Goal: Task Accomplishment & Management: Manage account settings

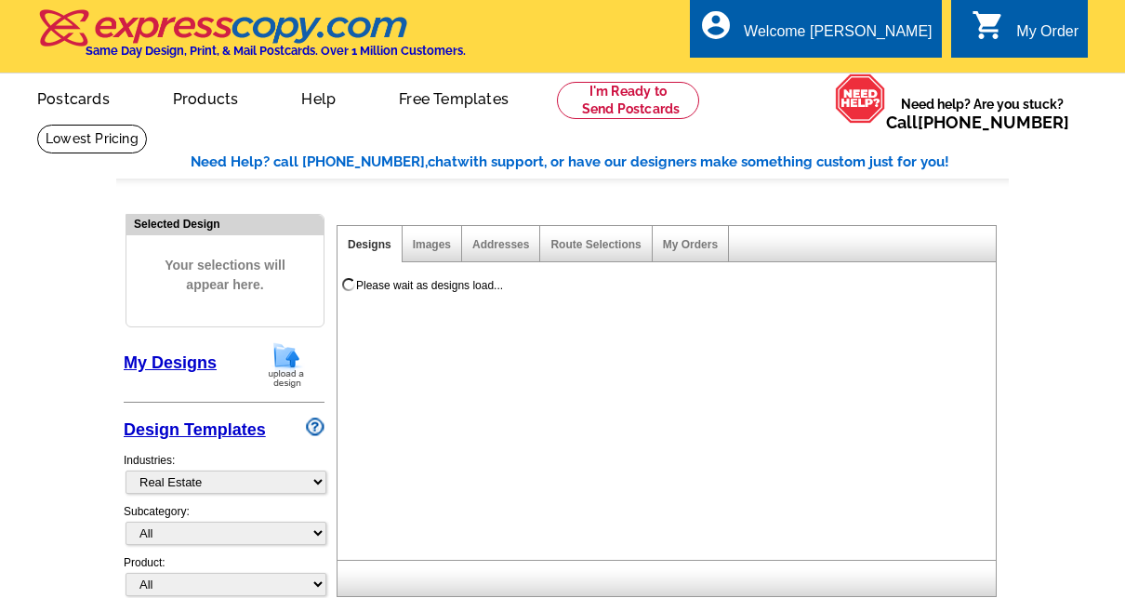
select select "785"
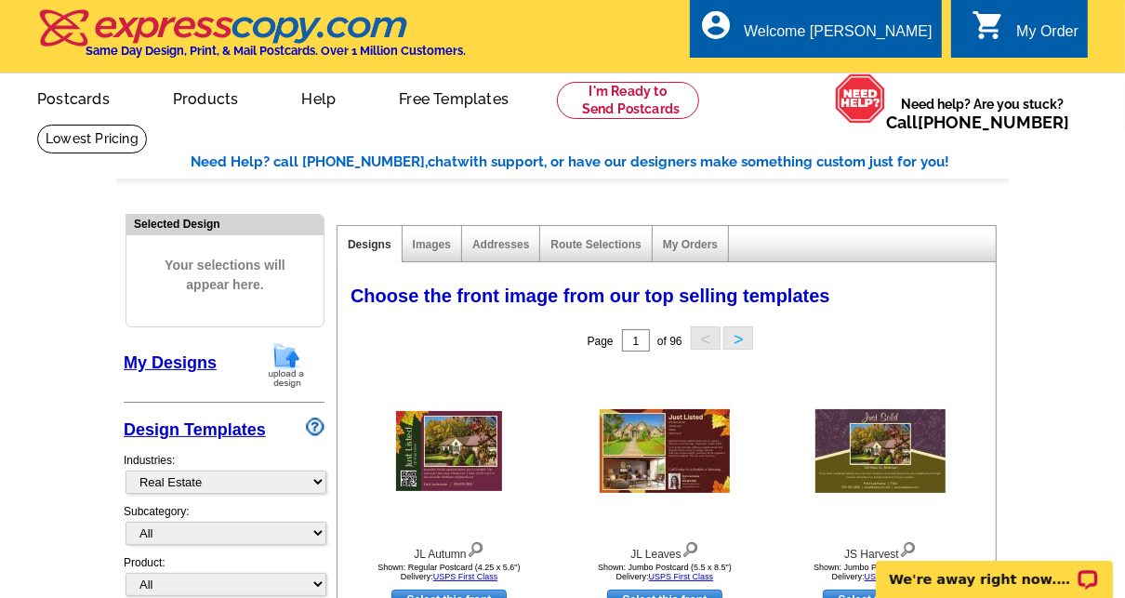
click at [1036, 33] on div "My Order" at bounding box center [1047, 36] width 62 height 26
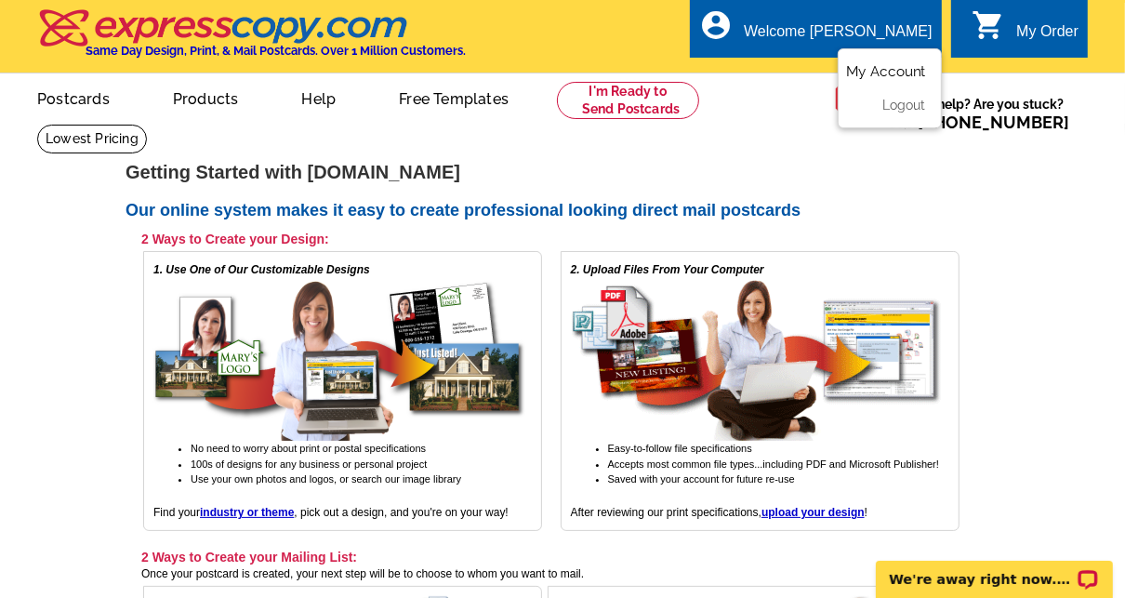
click at [882, 71] on link "My Account" at bounding box center [886, 71] width 80 height 17
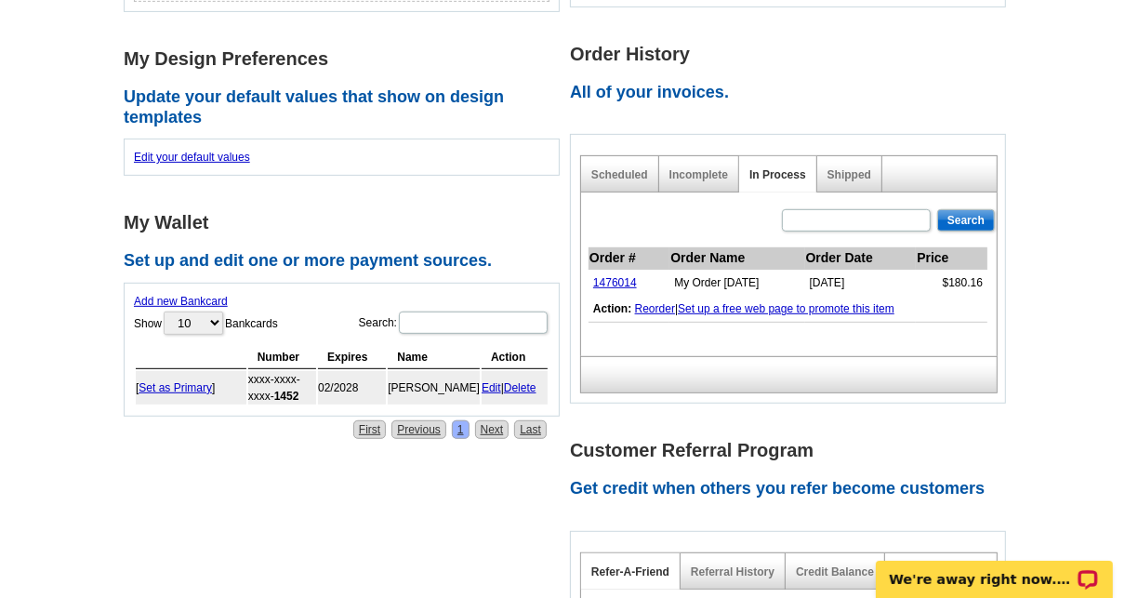
scroll to position [543, 0]
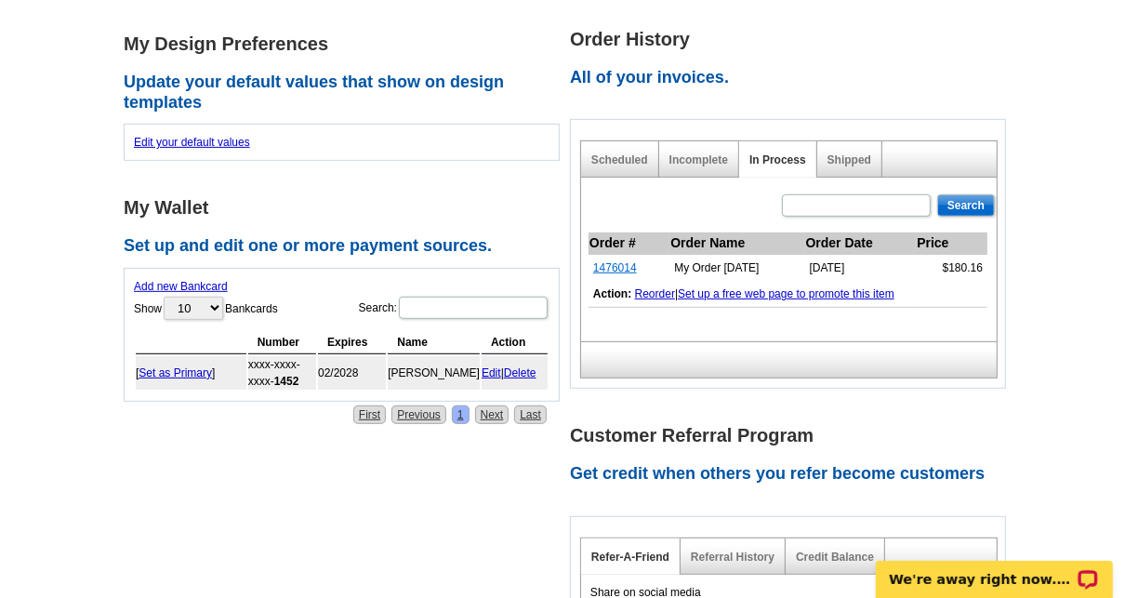
click at [619, 261] on link "1476014" at bounding box center [615, 267] width 44 height 13
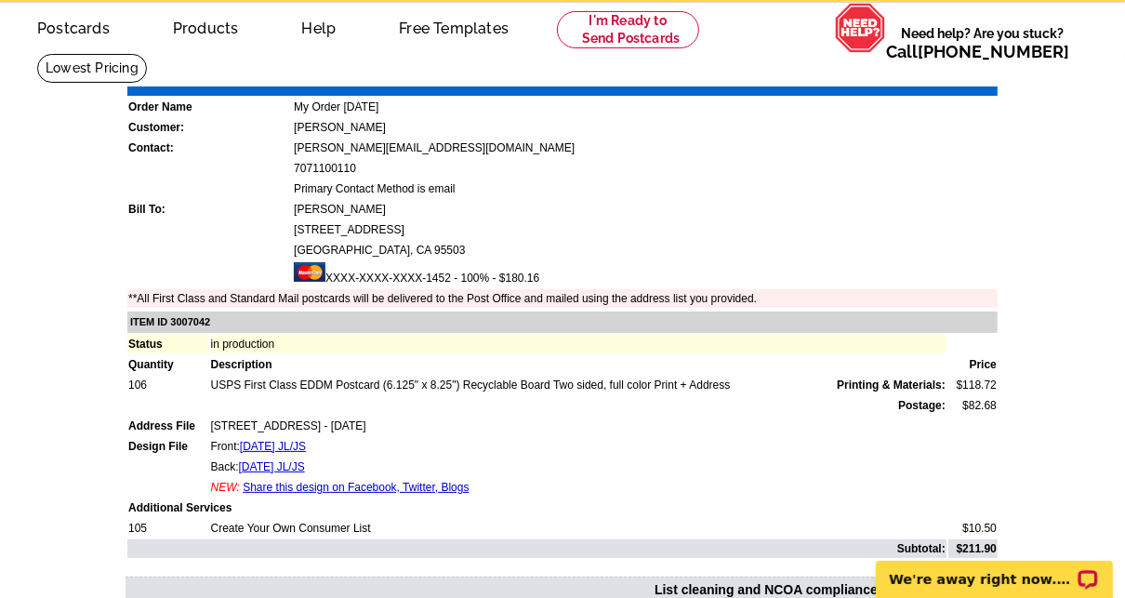
scroll to position [66, 0]
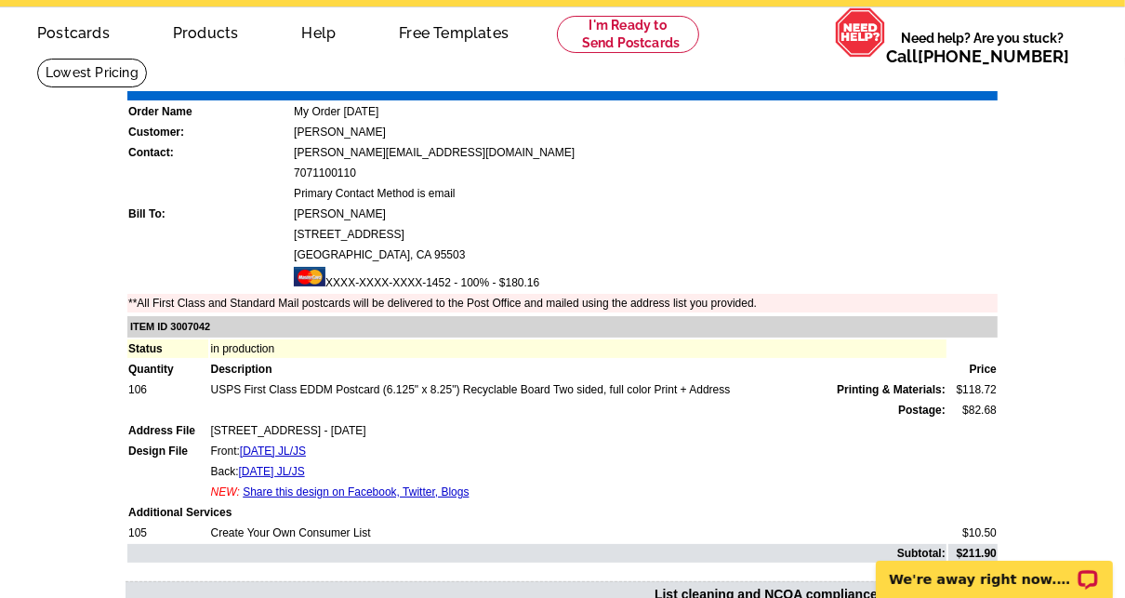
click at [481, 445] on td "Front: Thanksgiving JL/JS" at bounding box center [578, 451] width 736 height 19
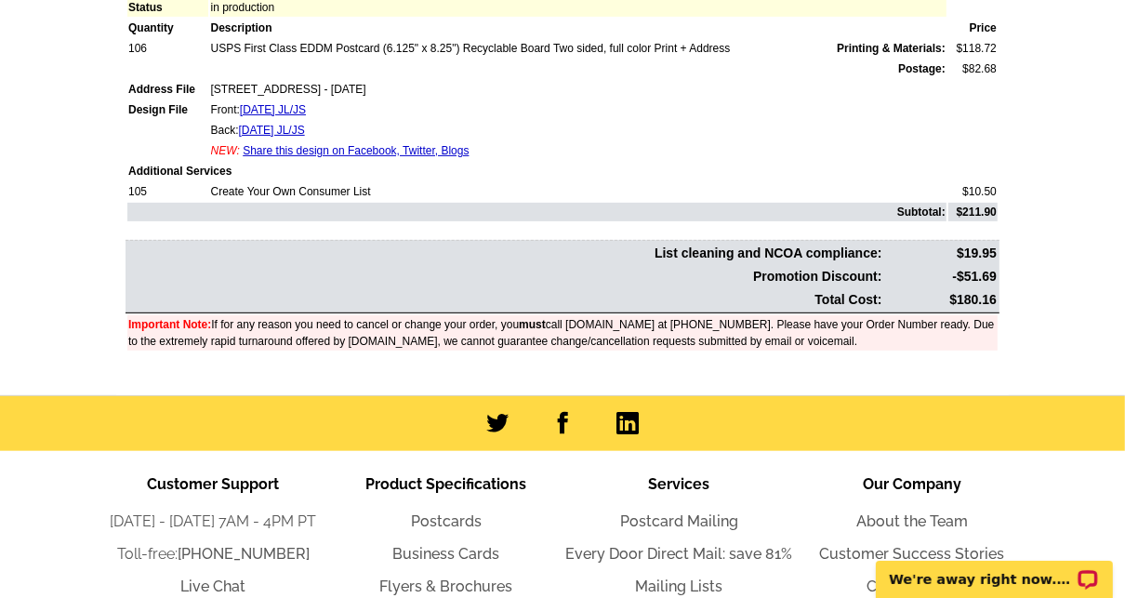
scroll to position [230, 0]
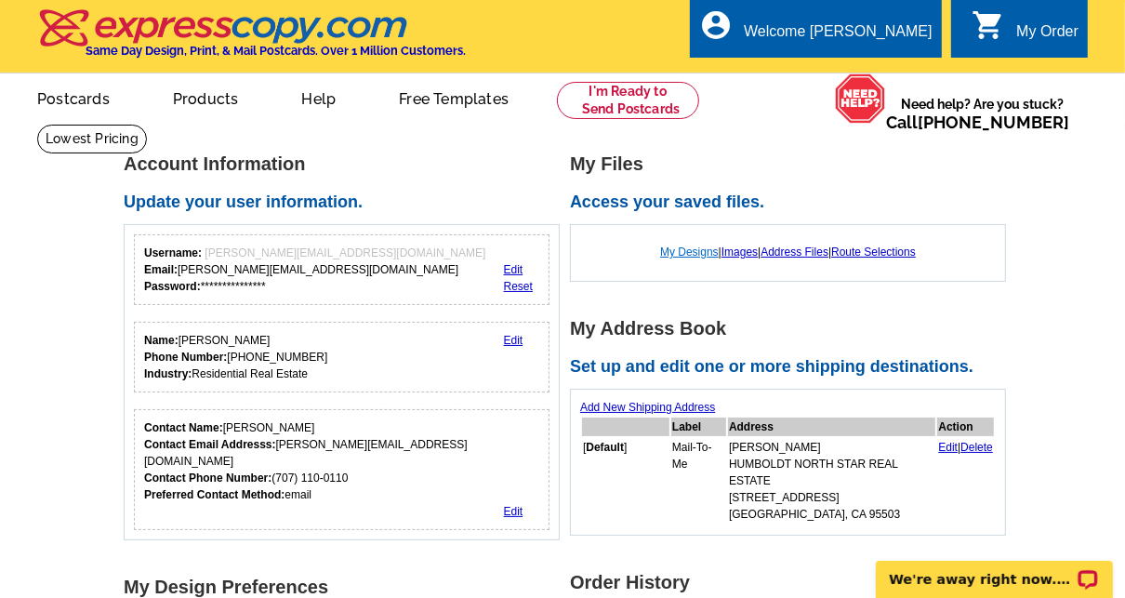
click at [684, 251] on link "My Designs" at bounding box center [689, 251] width 59 height 13
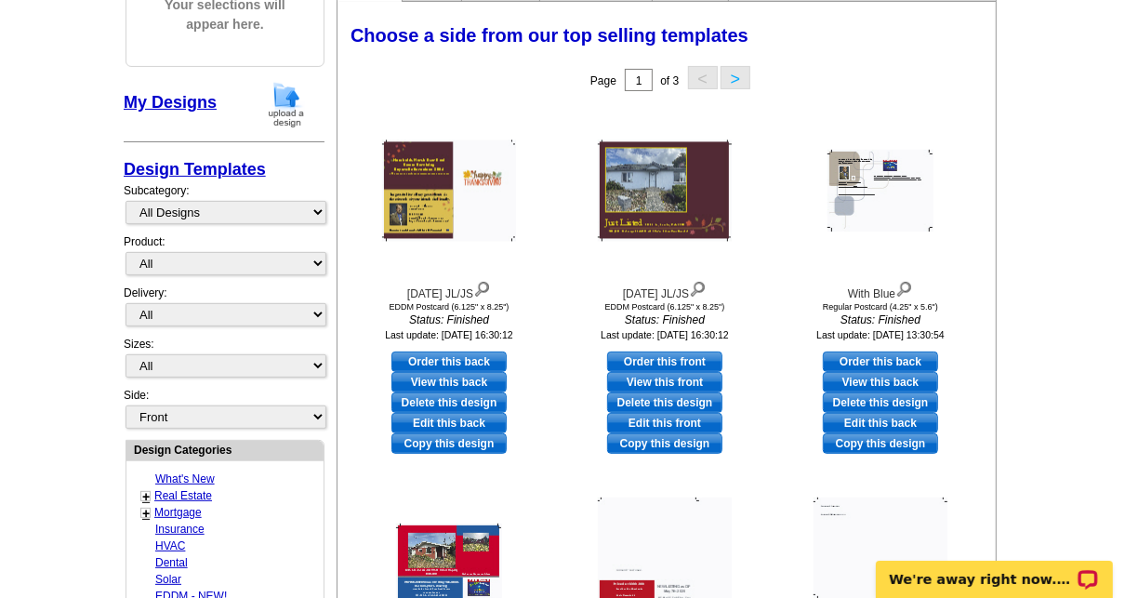
scroll to position [266, 0]
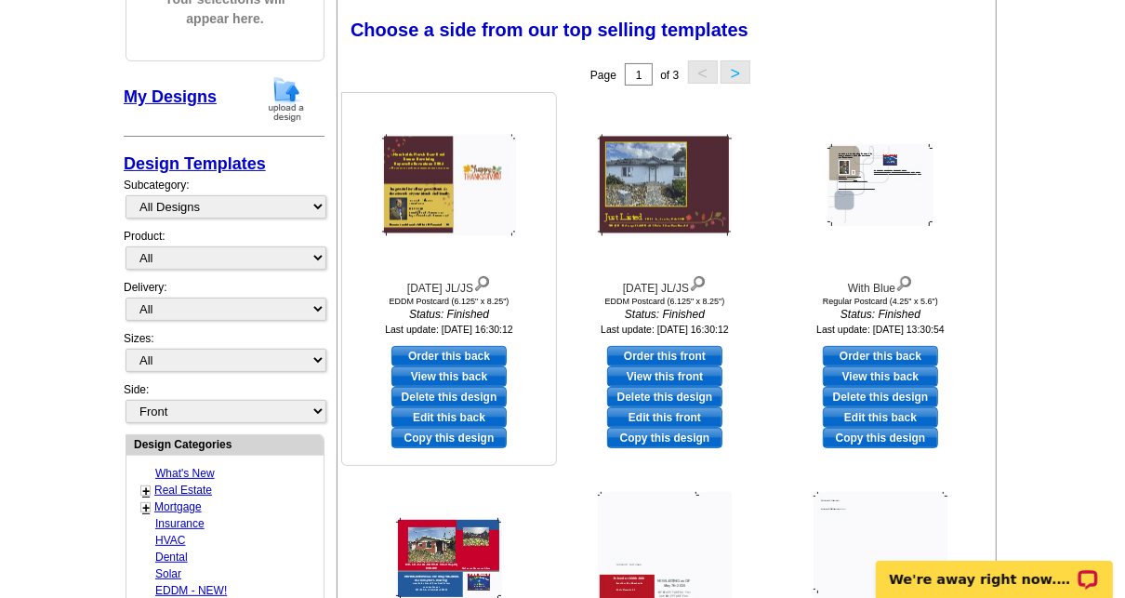
click at [439, 198] on img at bounding box center [449, 185] width 134 height 101
